Goal: Obtain resource: Obtain resource

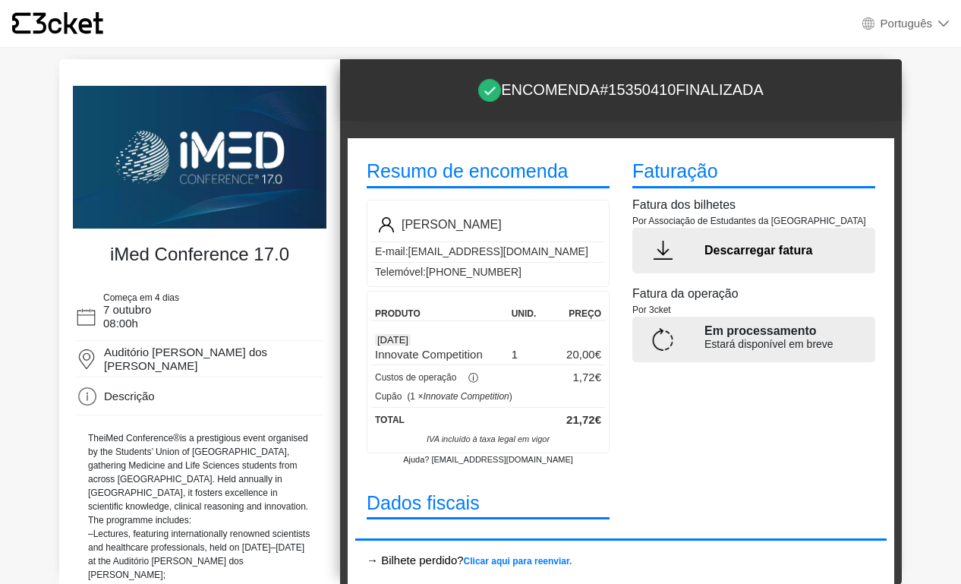
select select "pt_PT"
click at [752, 254] on p "Descarregar fatura" at bounding box center [783, 250] width 159 height 18
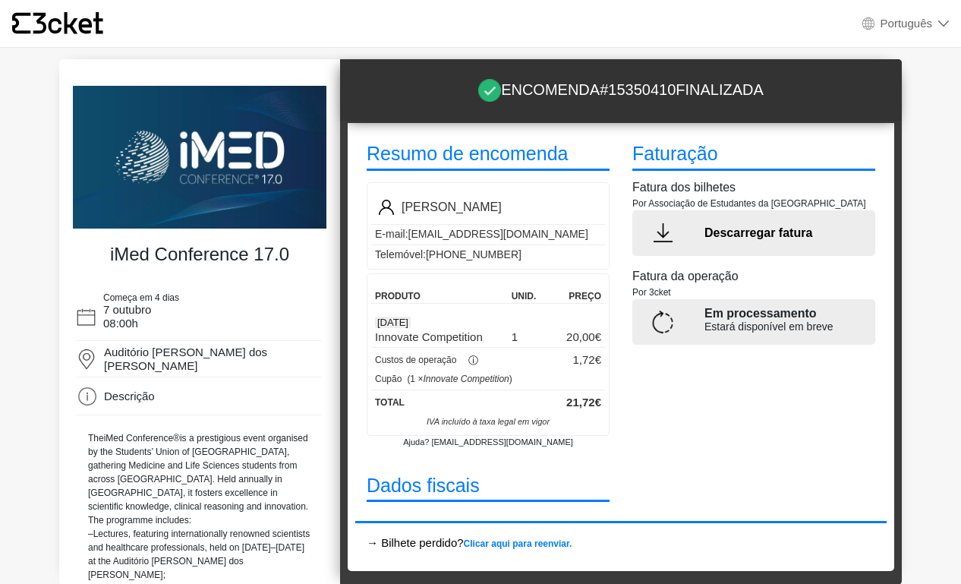
scroll to position [16, 0]
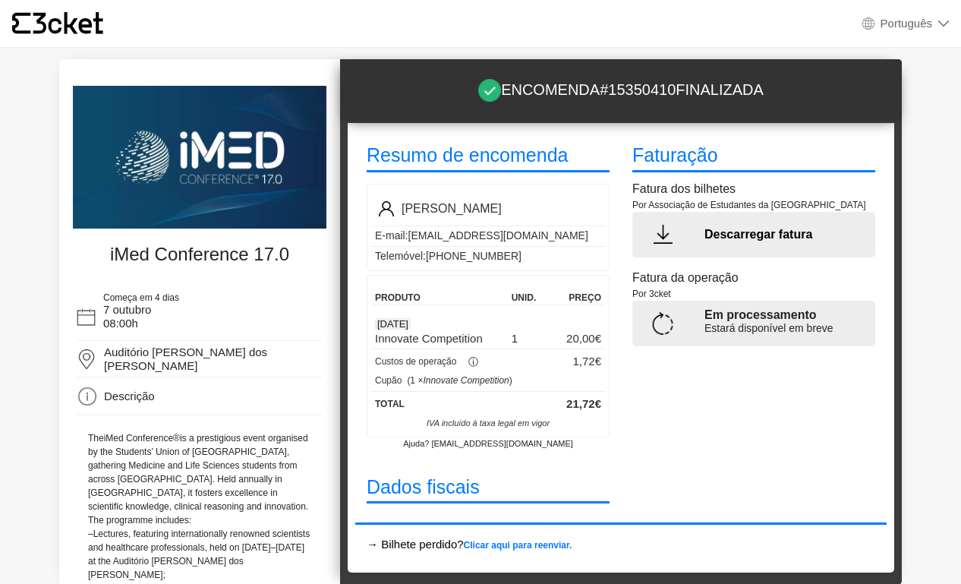
click at [666, 314] on img at bounding box center [662, 323] width 23 height 23
click at [653, 332] on img at bounding box center [662, 323] width 23 height 23
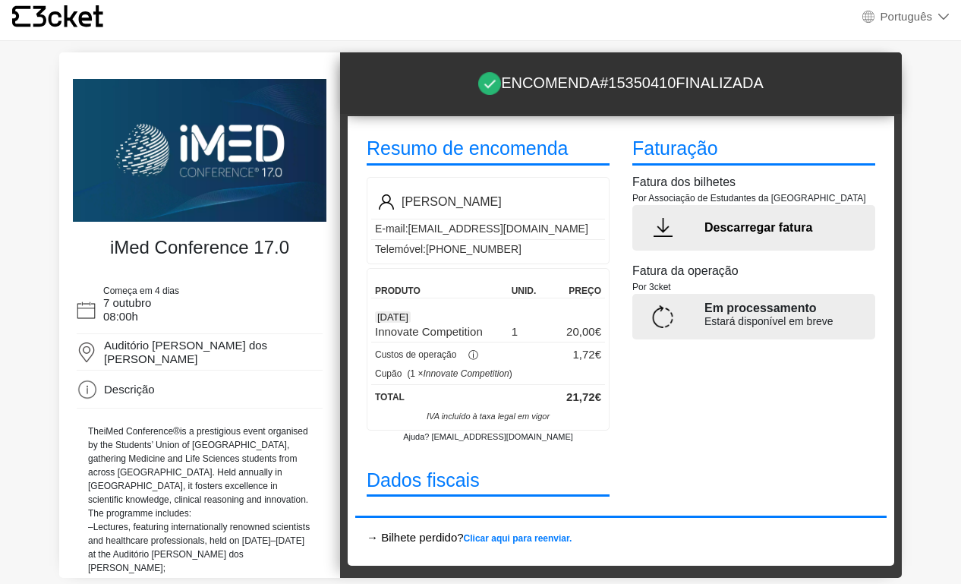
scroll to position [7, 0]
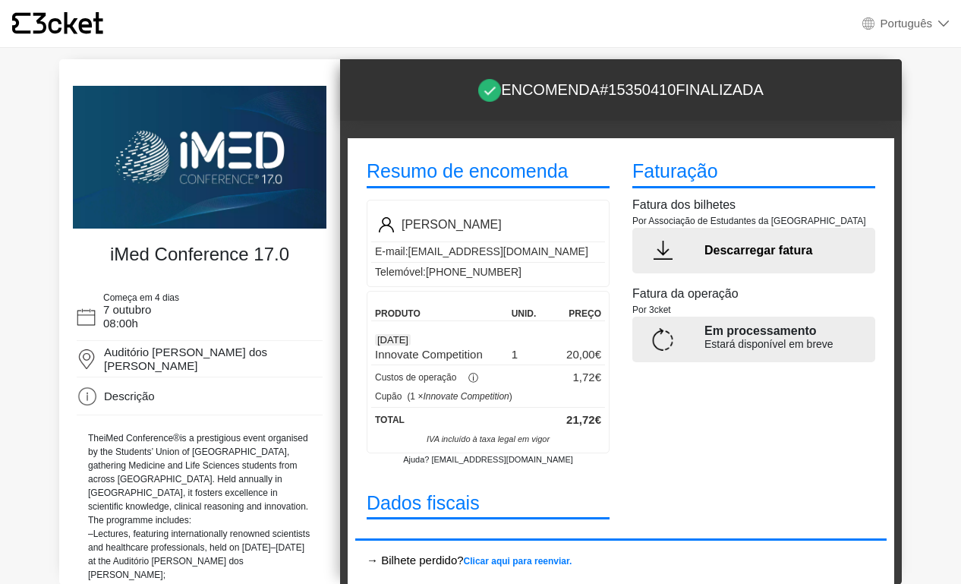
select select "pt_PT"
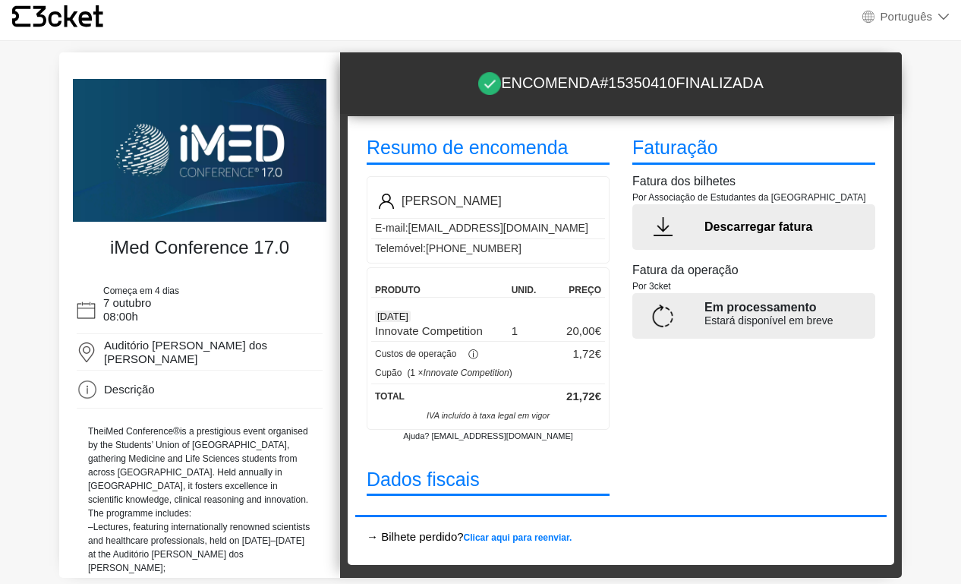
scroll to position [16, 0]
click at [657, 405] on div "Faturação Fatura dos bilhetes Por Associação de Estudantes da Nova Medical Scho…" at bounding box center [754, 311] width 266 height 377
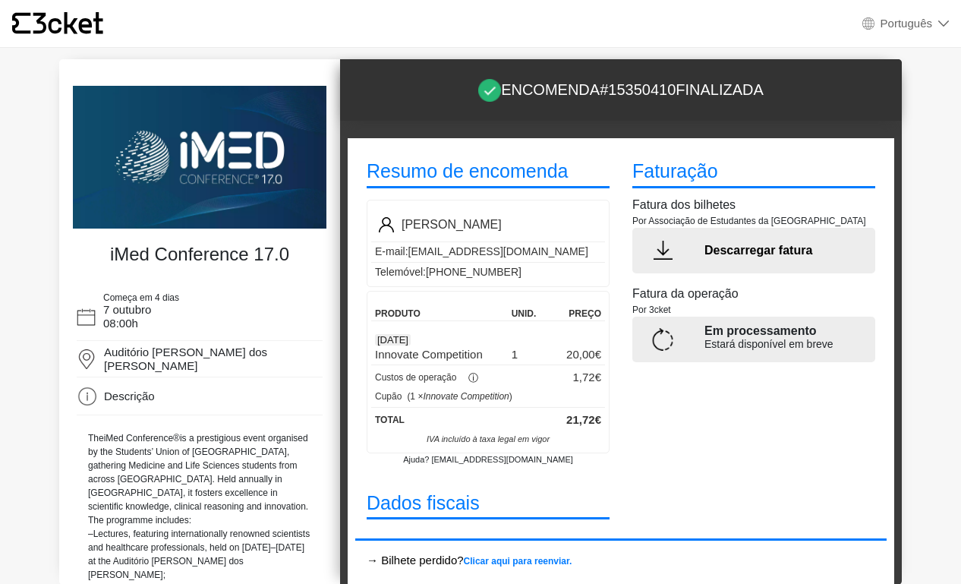
select select "pt_PT"
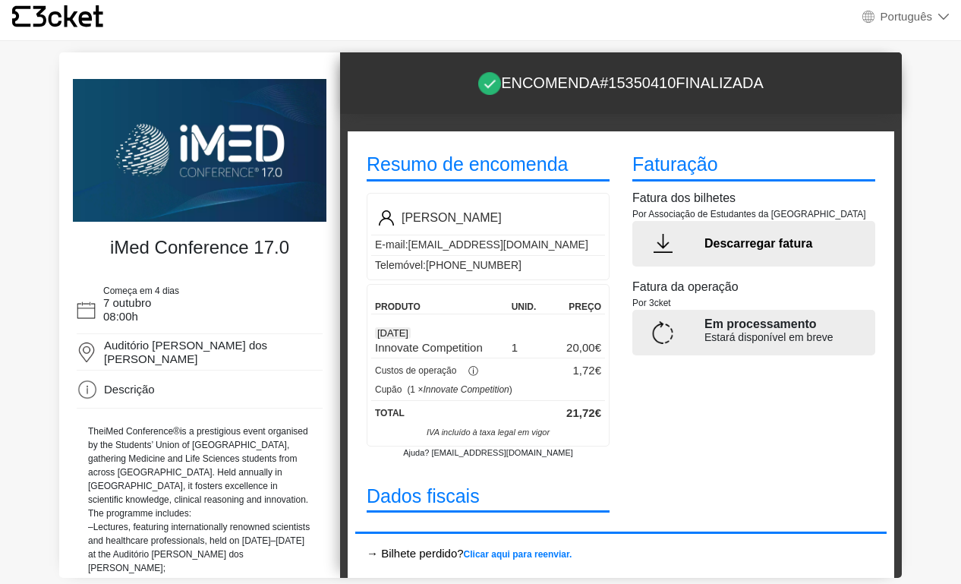
click at [672, 339] on div at bounding box center [662, 332] width 61 height 23
click at [652, 329] on img at bounding box center [662, 332] width 23 height 23
click at [478, 375] on div "ⓘ" at bounding box center [472, 371] width 33 height 15
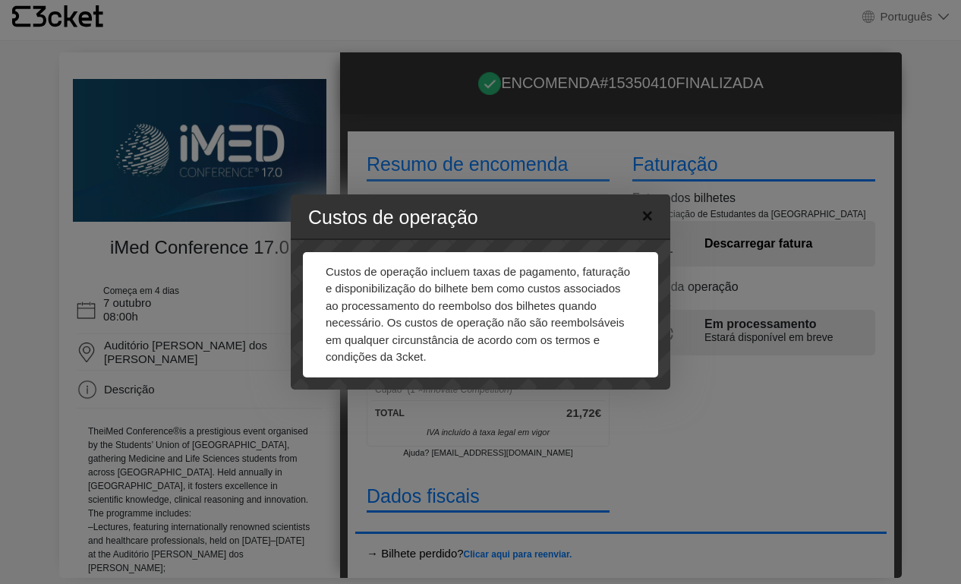
click at [651, 212] on span "×" at bounding box center [646, 215] width 11 height 25
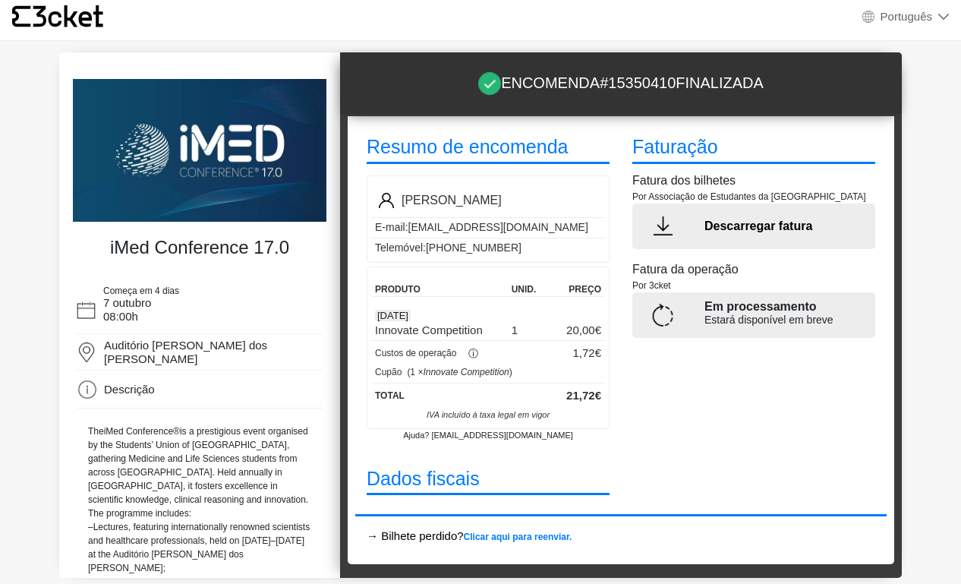
scroll to position [16, 0]
